Goal: Task Accomplishment & Management: Manage account settings

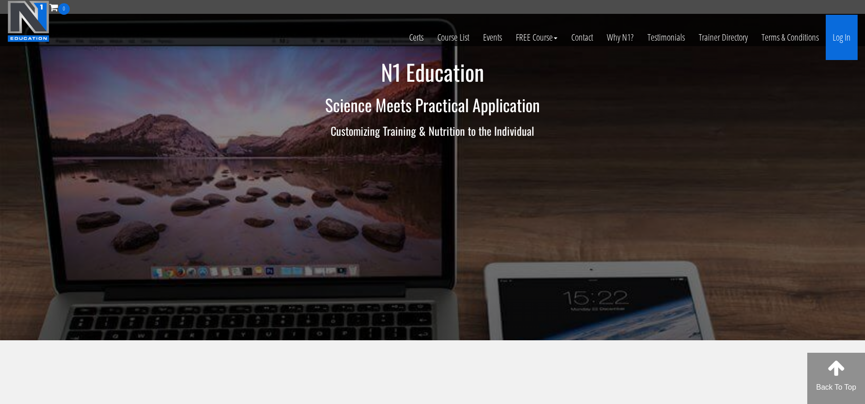
click at [834, 40] on link "Log In" at bounding box center [842, 37] width 32 height 45
click at [836, 35] on link "Log In" at bounding box center [842, 37] width 32 height 45
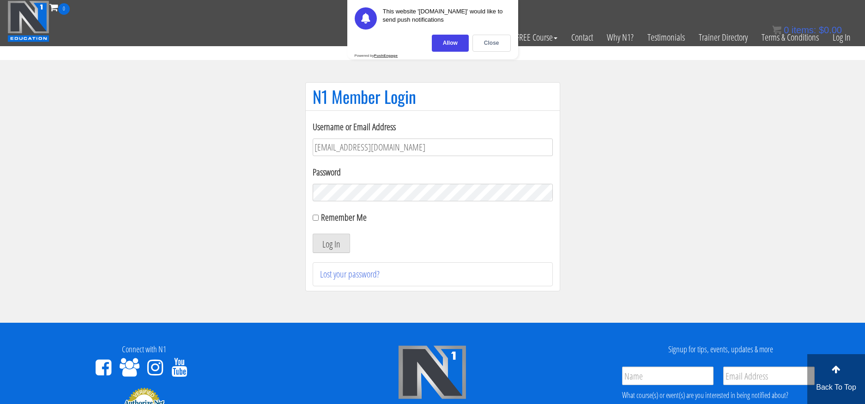
type input "[EMAIL_ADDRESS][DOMAIN_NAME]"
click at [313, 234] on button "Log In" at bounding box center [331, 243] width 37 height 19
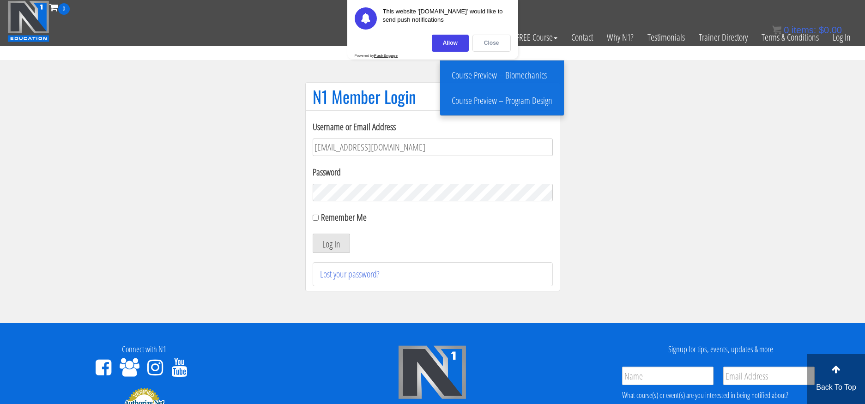
click at [494, 38] on div "Close" at bounding box center [491, 43] width 38 height 17
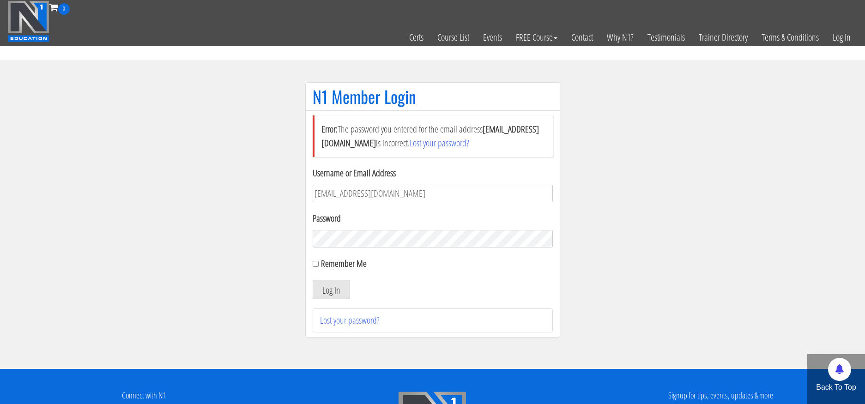
drag, startPoint x: 408, startPoint y: 204, endPoint x: 408, endPoint y: 198, distance: 6.5
click at [408, 203] on form "Username or Email Address [EMAIL_ADDRESS][DOMAIN_NAME] Password Remember Me Log…" at bounding box center [433, 232] width 240 height 133
drag, startPoint x: 408, startPoint y: 198, endPoint x: 285, endPoint y: 194, distance: 122.9
click at [285, 194] on section "N1 Member Login Error: The password you entered for the email address dunc.em11…" at bounding box center [432, 214] width 865 height 309
type input "emily.duncan11@aol.com"
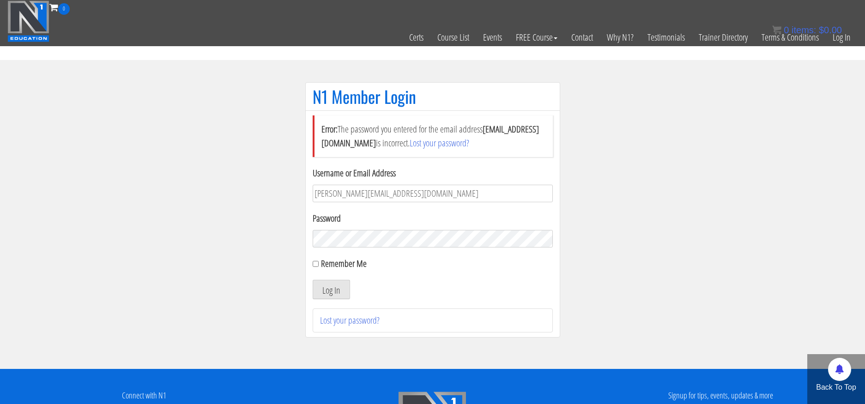
click at [313, 280] on button "Log In" at bounding box center [331, 289] width 37 height 19
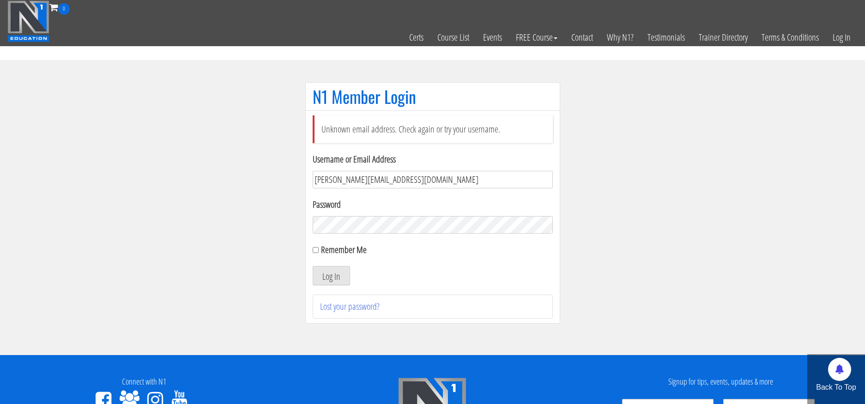
drag, startPoint x: 397, startPoint y: 183, endPoint x: 277, endPoint y: 180, distance: 120.1
click at [277, 180] on section "N1 Member Login Unknown email address. Check again or try your username. Userna…" at bounding box center [432, 207] width 865 height 295
type input "[EMAIL_ADDRESS][DOMAIN_NAME]"
click at [313, 266] on button "Log In" at bounding box center [331, 275] width 37 height 19
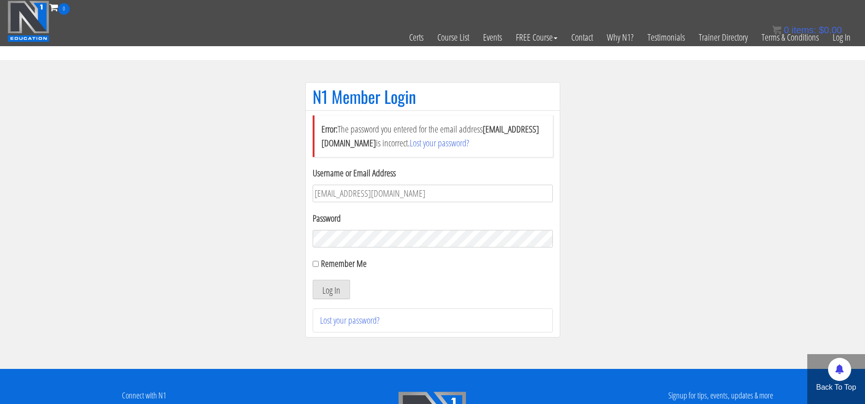
click at [313, 280] on button "Log In" at bounding box center [331, 289] width 37 height 19
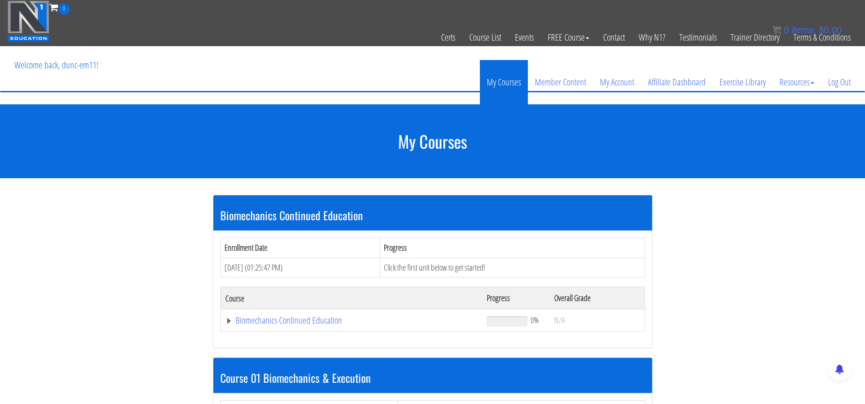
click at [498, 81] on link "My Courses" at bounding box center [504, 82] width 48 height 44
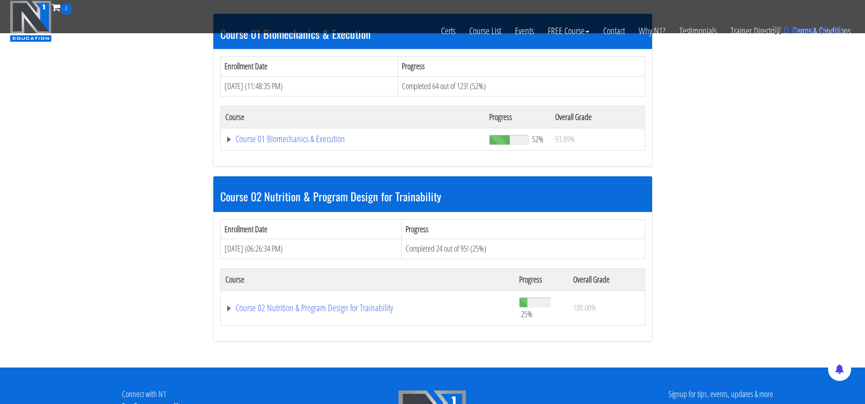
scroll to position [286, 0]
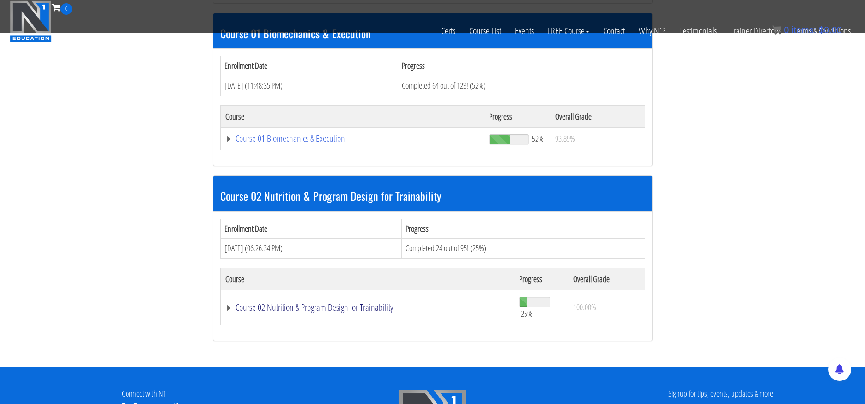
click at [227, 307] on link "Course 02 Nutrition & Program Design for Trainability" at bounding box center [367, 307] width 285 height 9
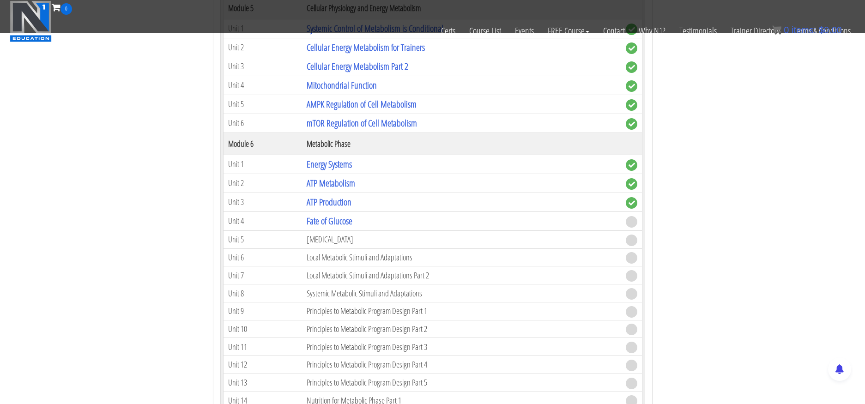
scroll to position [988, 0]
